Goal: Information Seeking & Learning: Learn about a topic

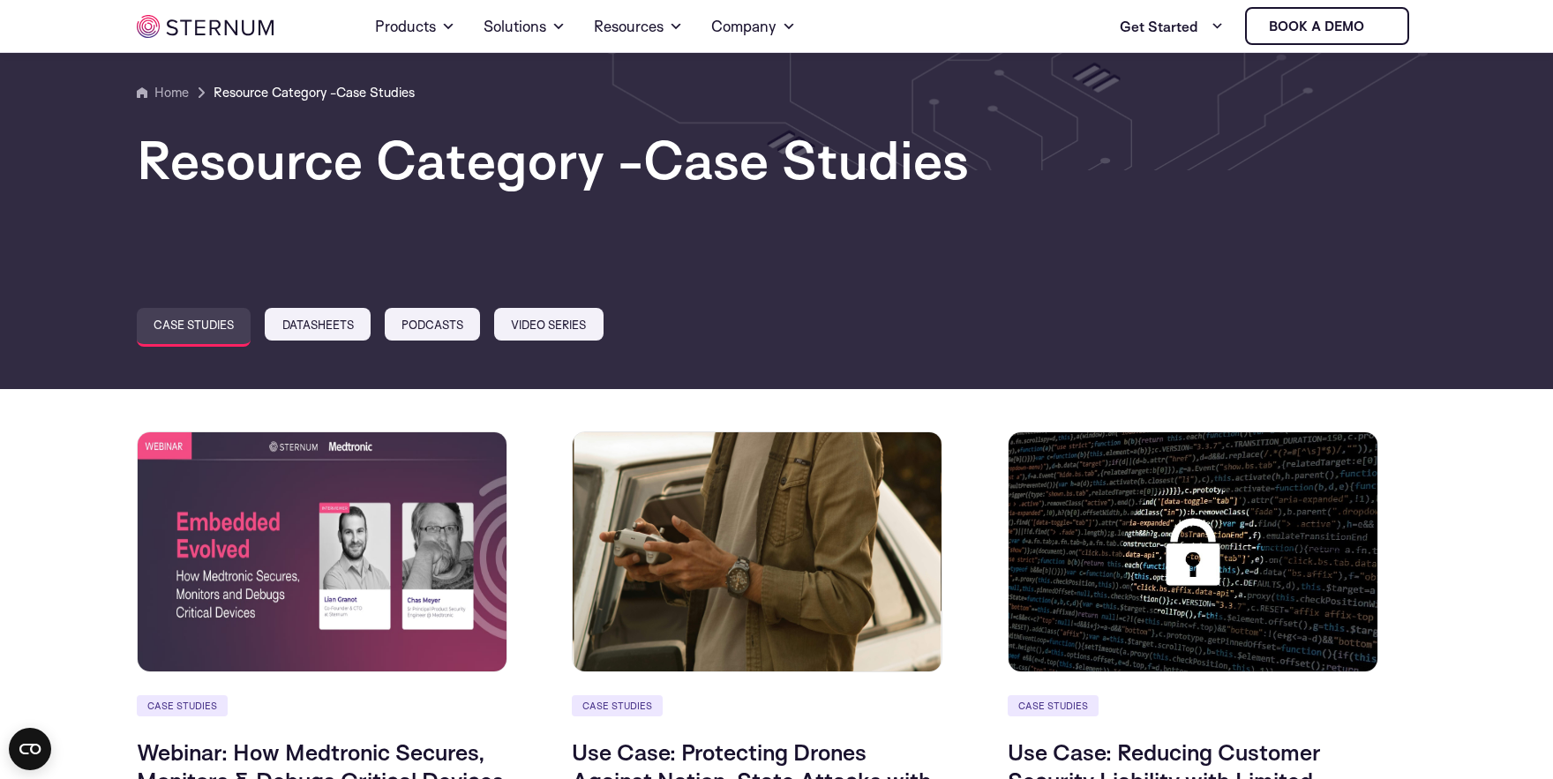
scroll to position [836, 0]
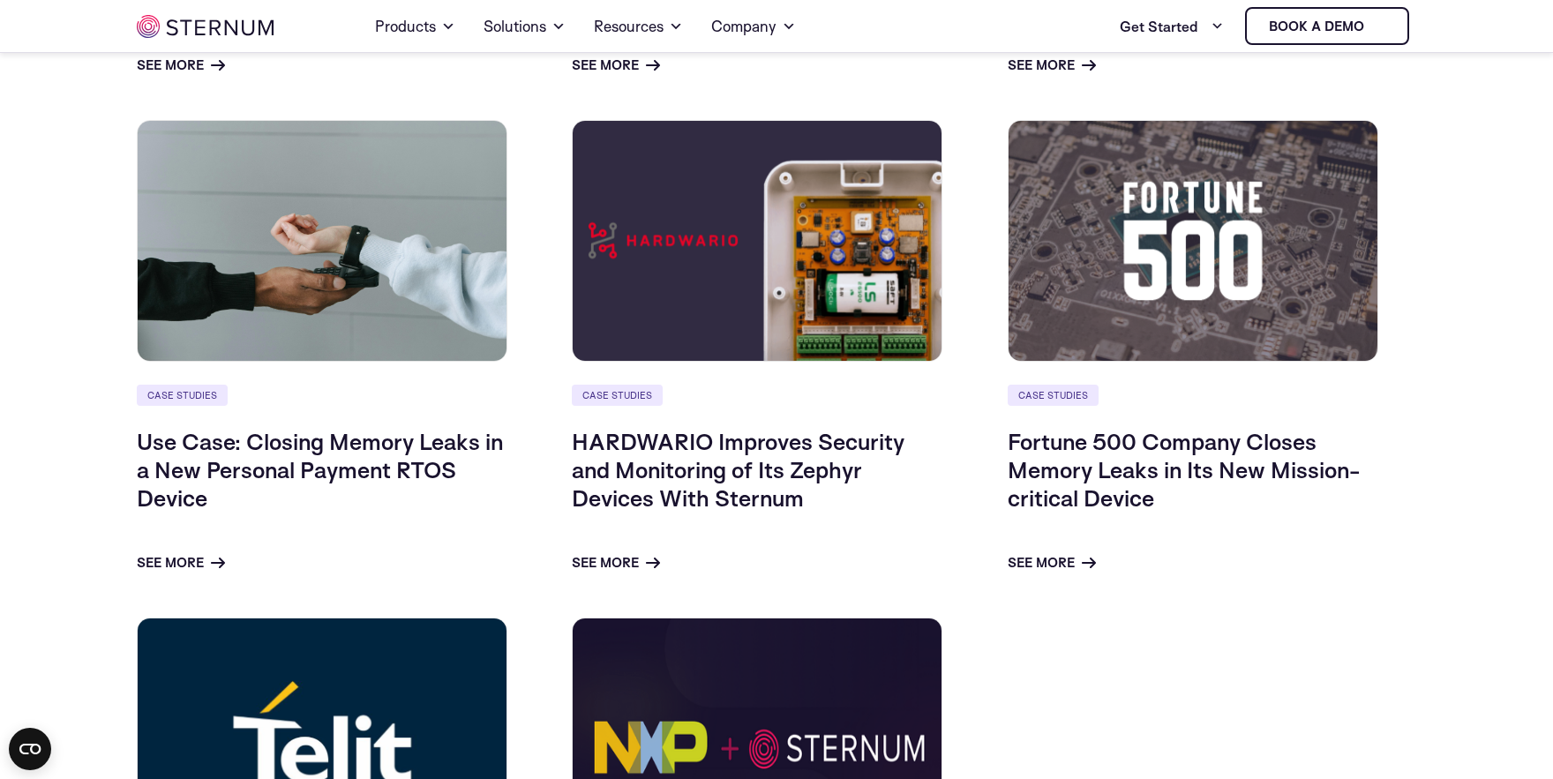
click at [83, 206] on body "Skip to content Home Products Sternum Platform Built-in memory protection, gran…" at bounding box center [776, 545] width 1553 height 2763
click at [1168, 668] on div "Case Studies Webinar: How Medtronic Secures, Monitors & Debugs Critical Devices…" at bounding box center [777, 355] width 1306 height 1520
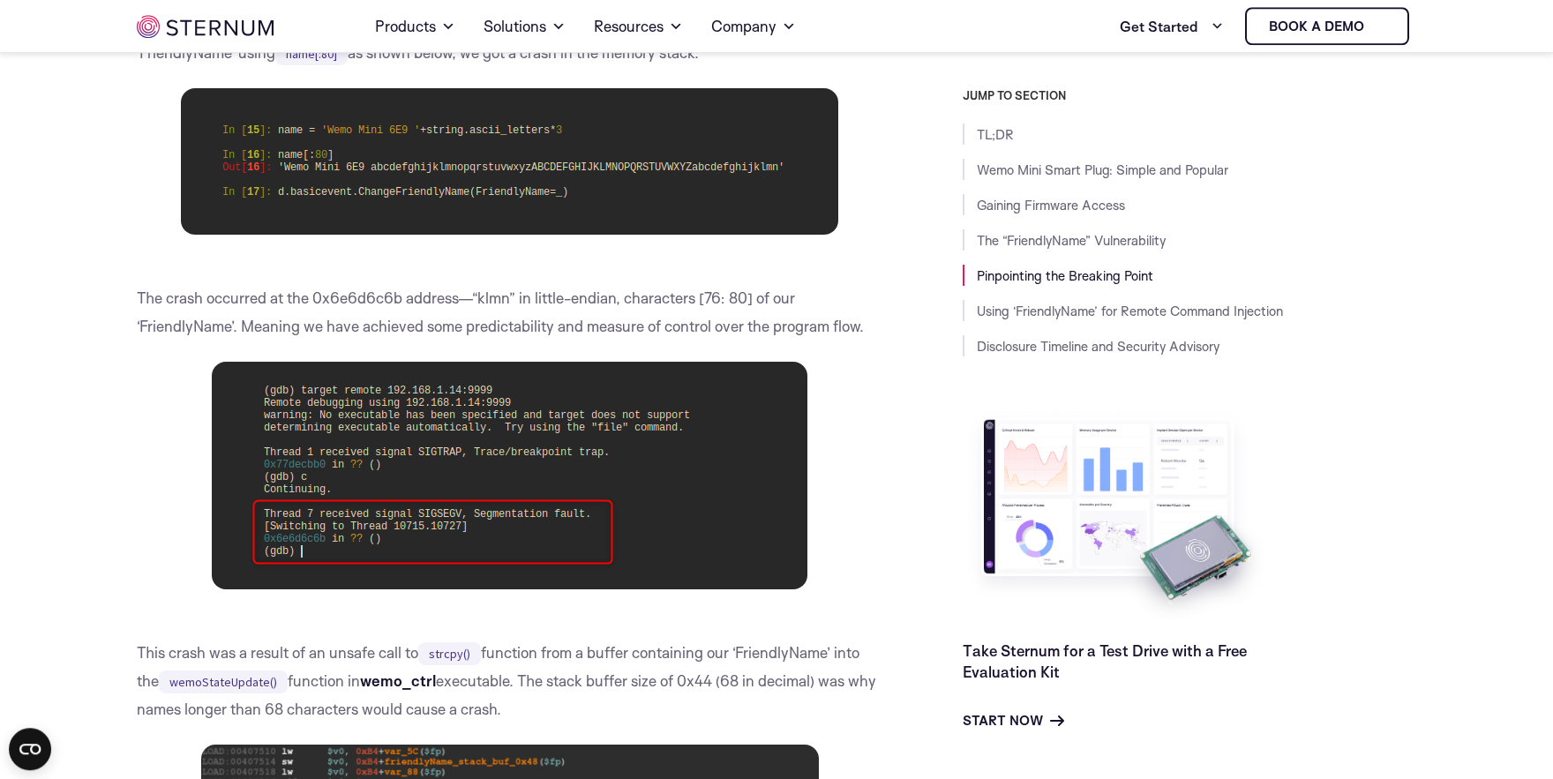
scroll to position [11765, 0]
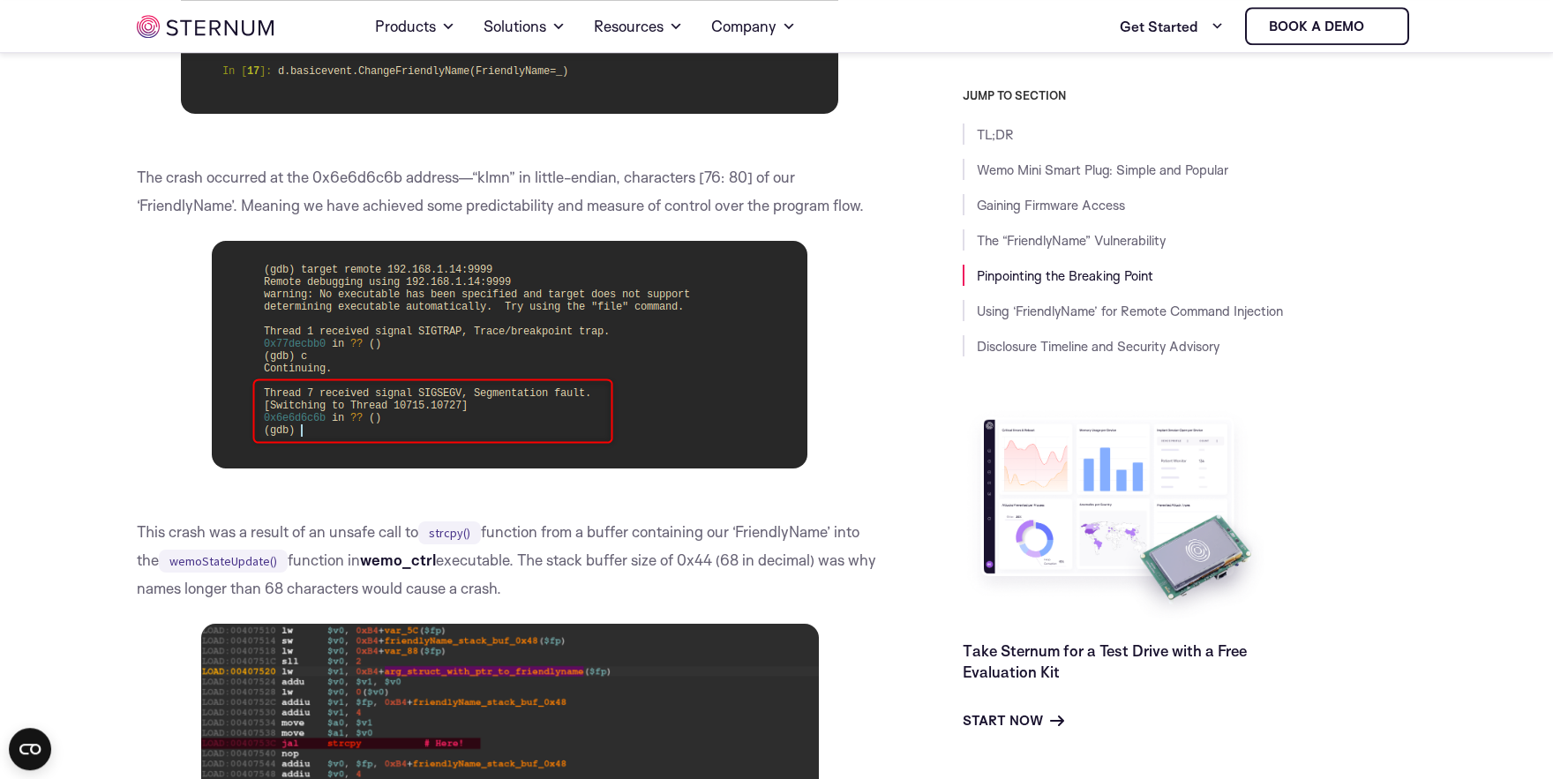
drag, startPoint x: 859, startPoint y: 531, endPoint x: 873, endPoint y: 614, distance: 84.1
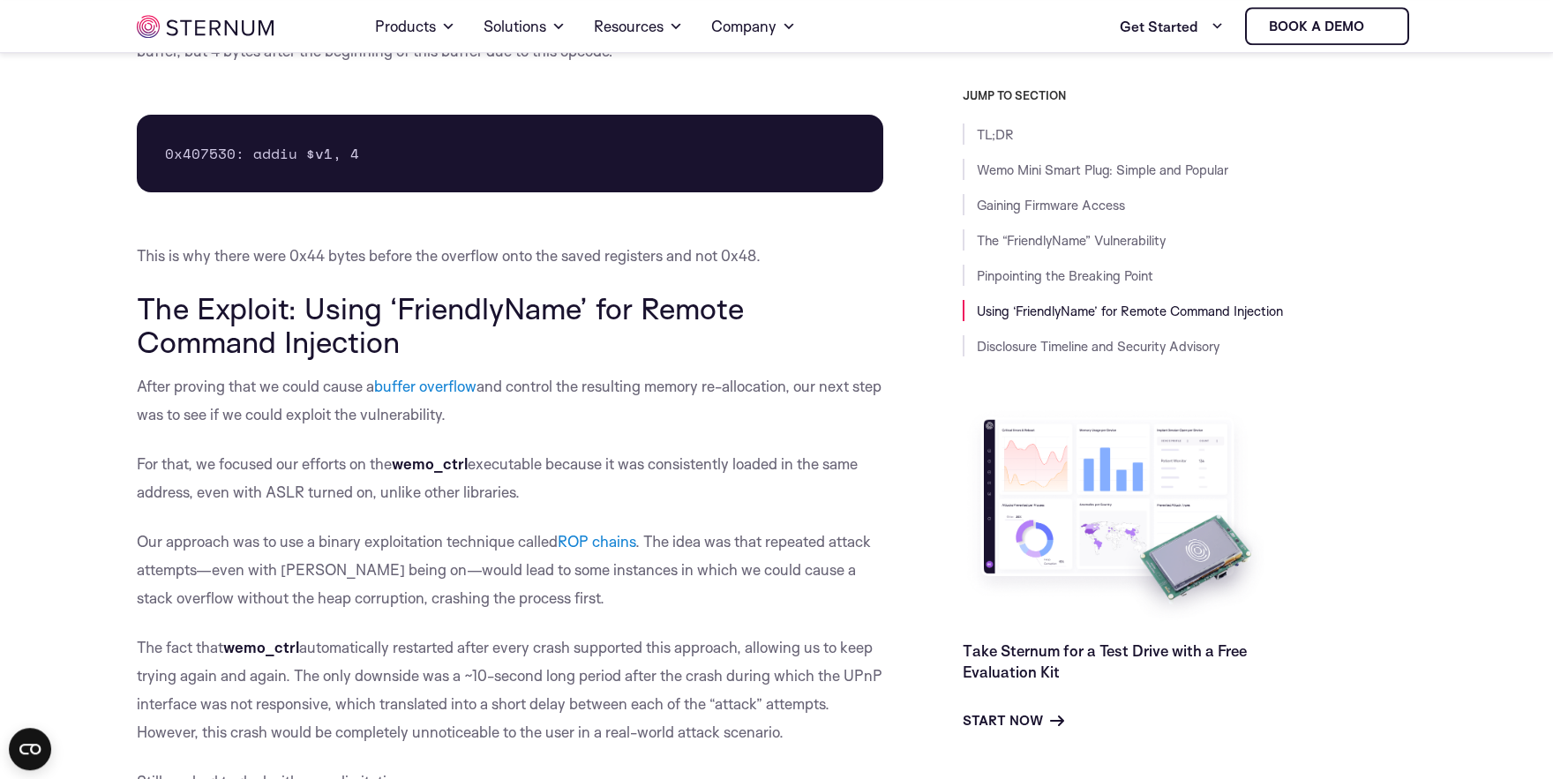
scroll to position [13100, 0]
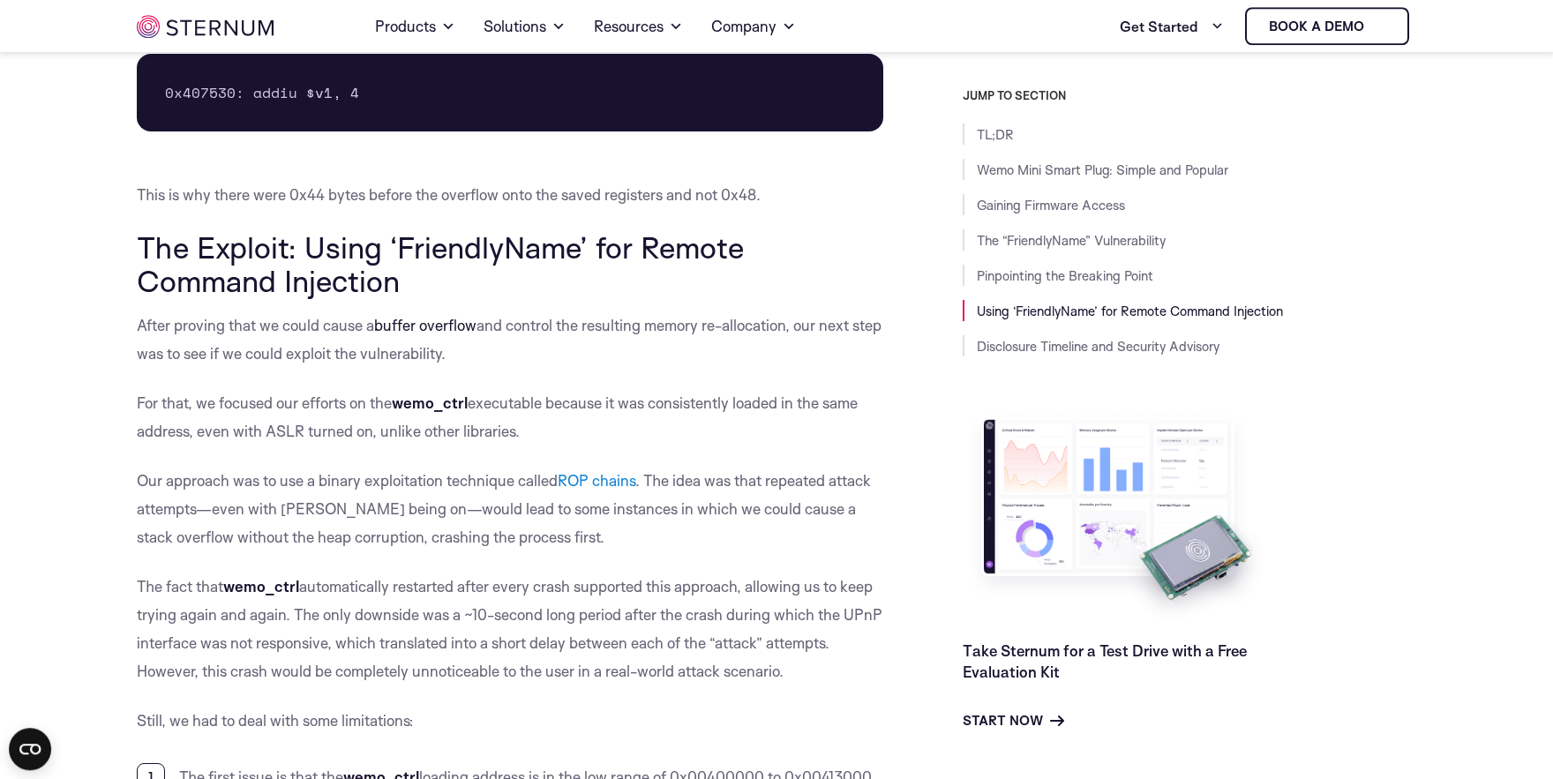
click at [428, 334] on link "buffer overflow" at bounding box center [425, 325] width 102 height 19
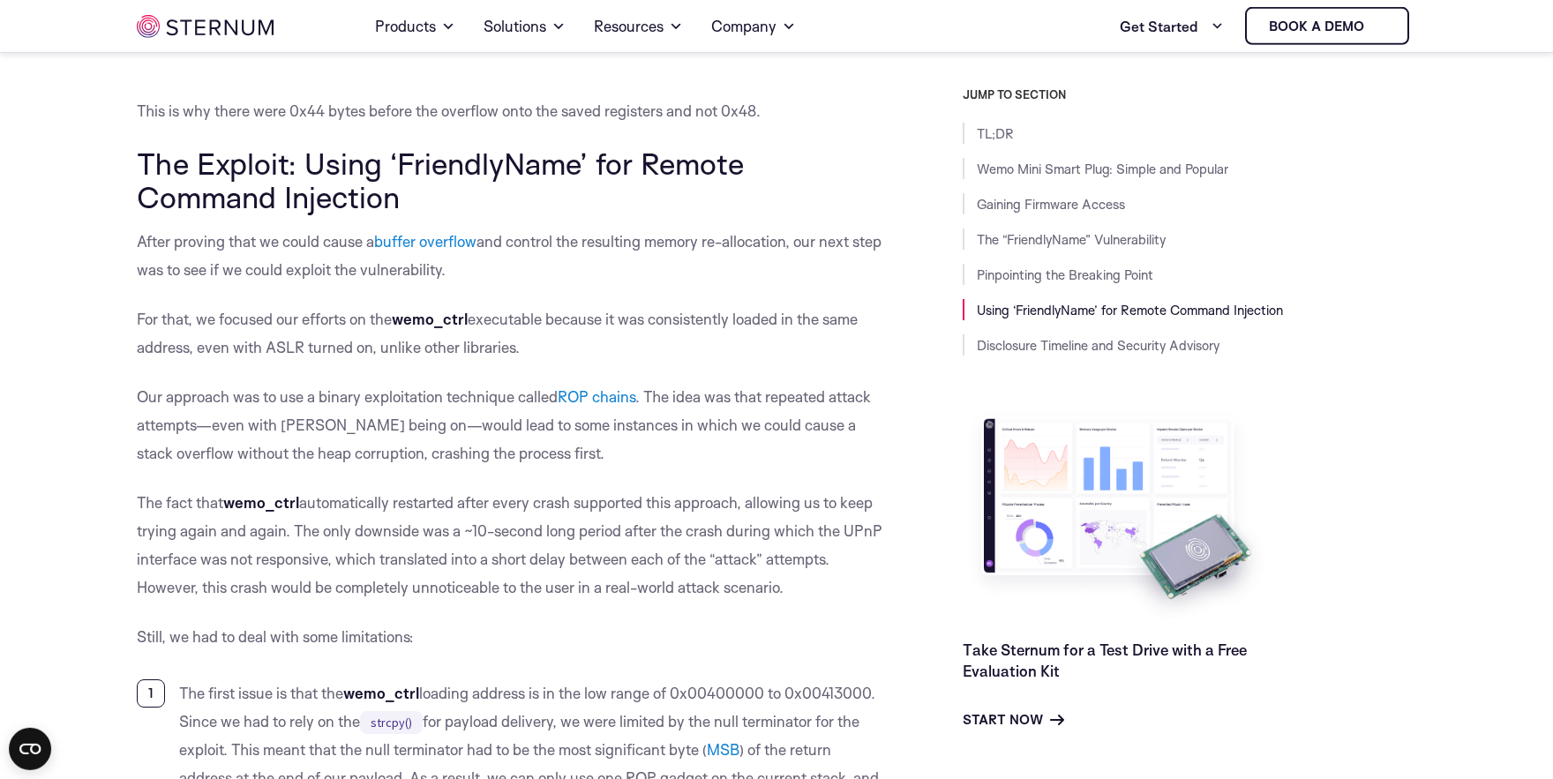
scroll to position [13221, 0]
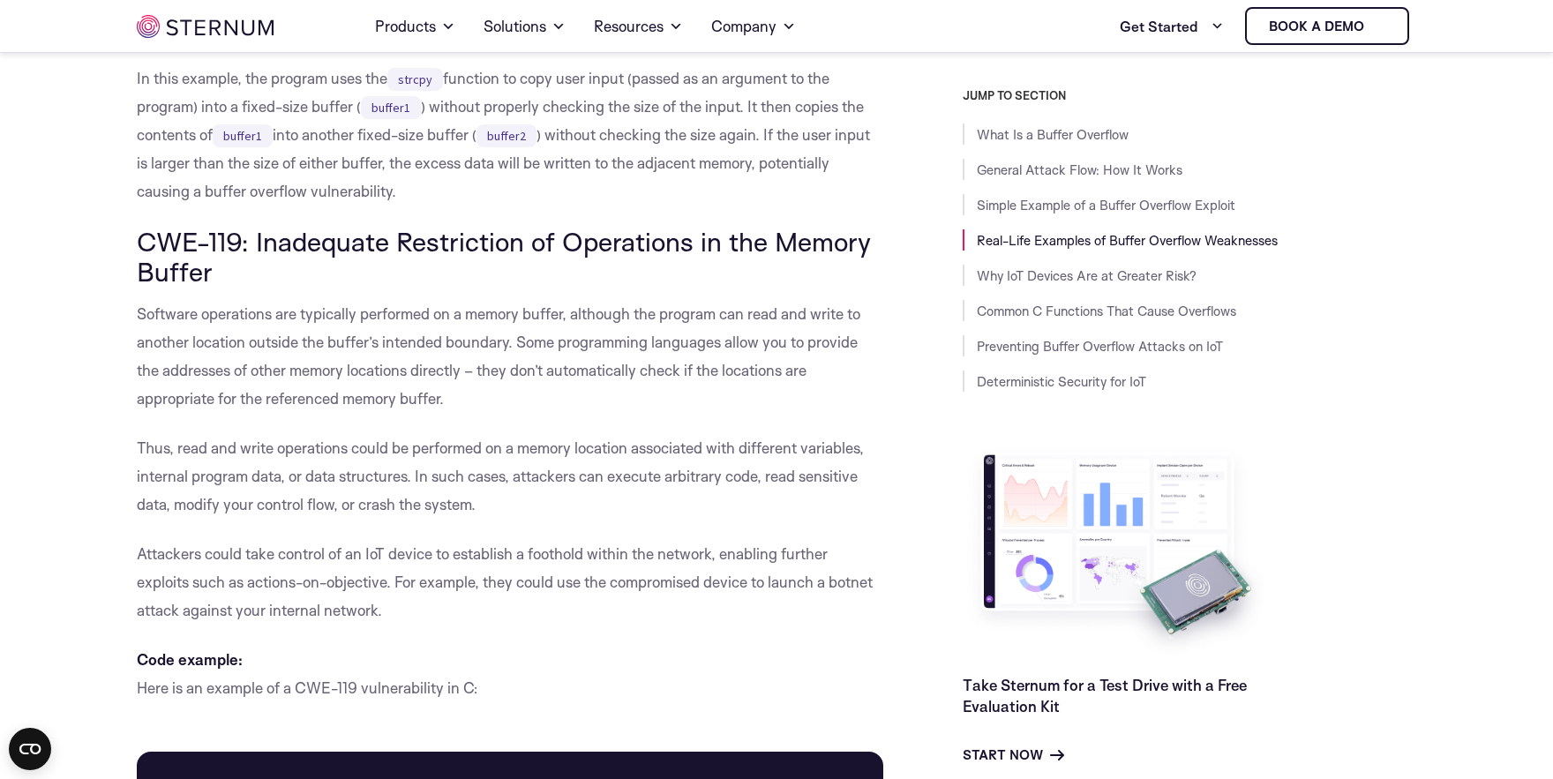
scroll to position [6419, 0]
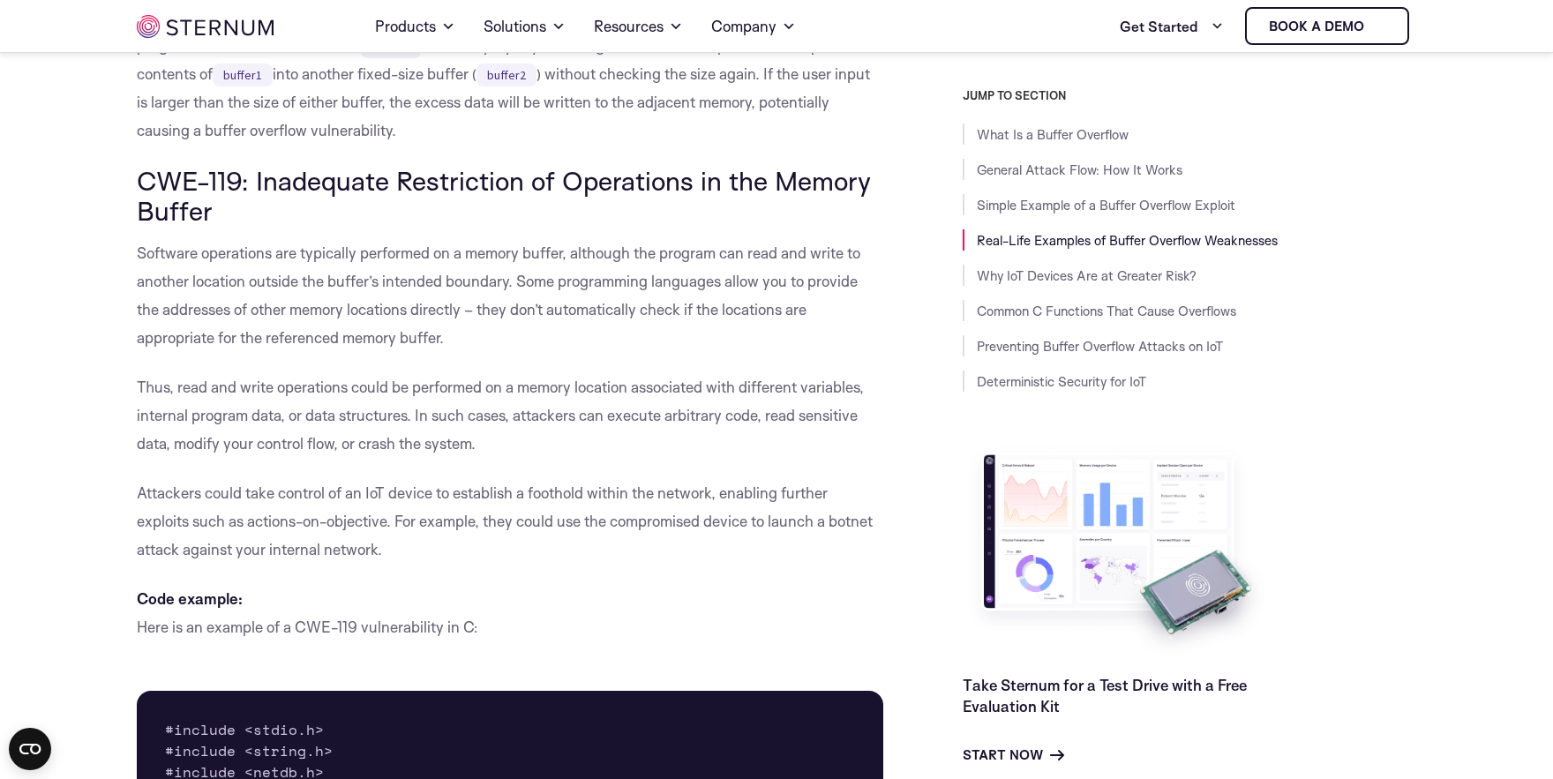
click at [812, 434] on p "Thus, read and write operations could be performed on a memory location associa…" at bounding box center [510, 415] width 746 height 85
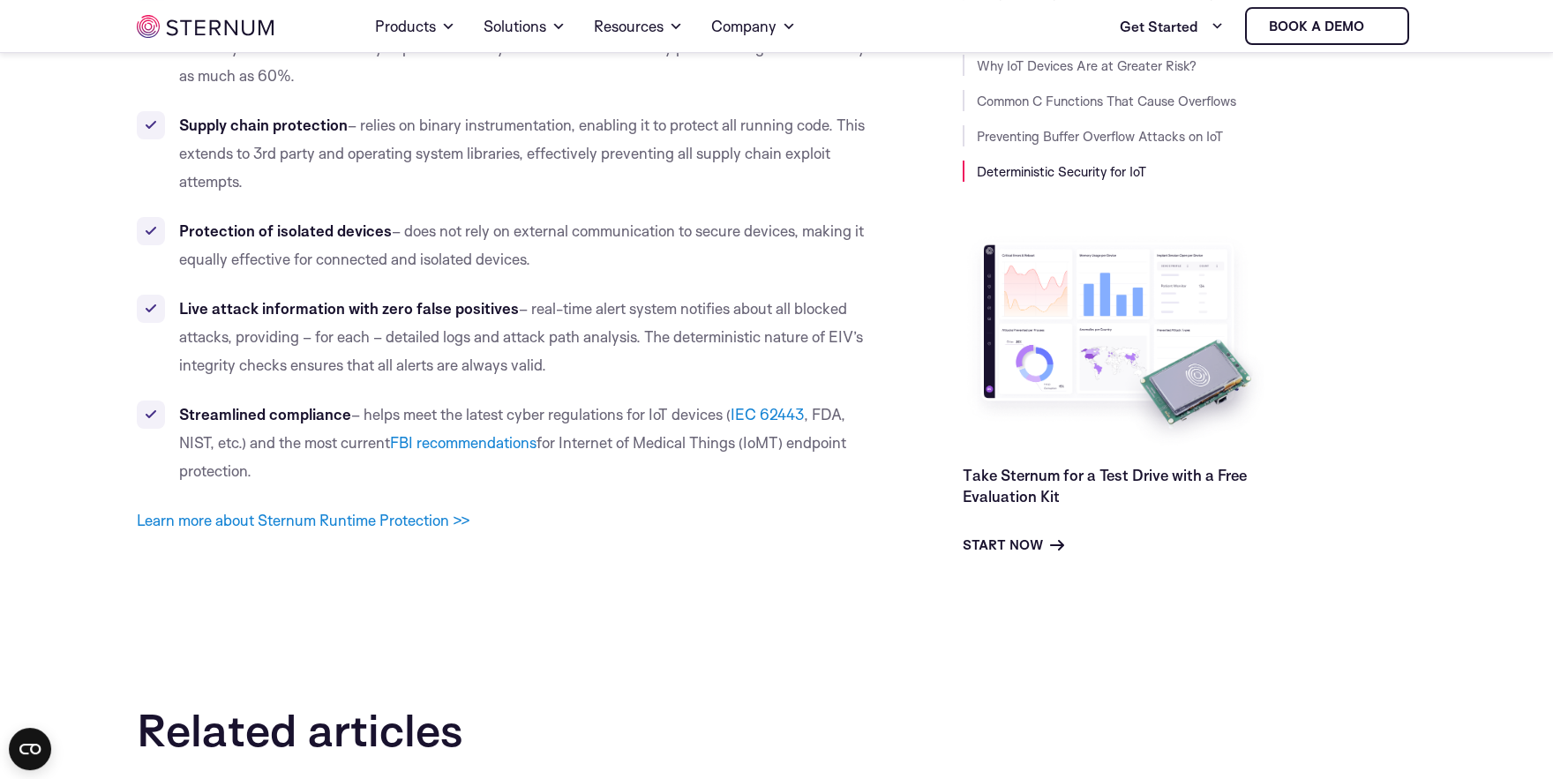
scroll to position [13090, 0]
